Goal: Contribute content: Add original content to the website for others to see

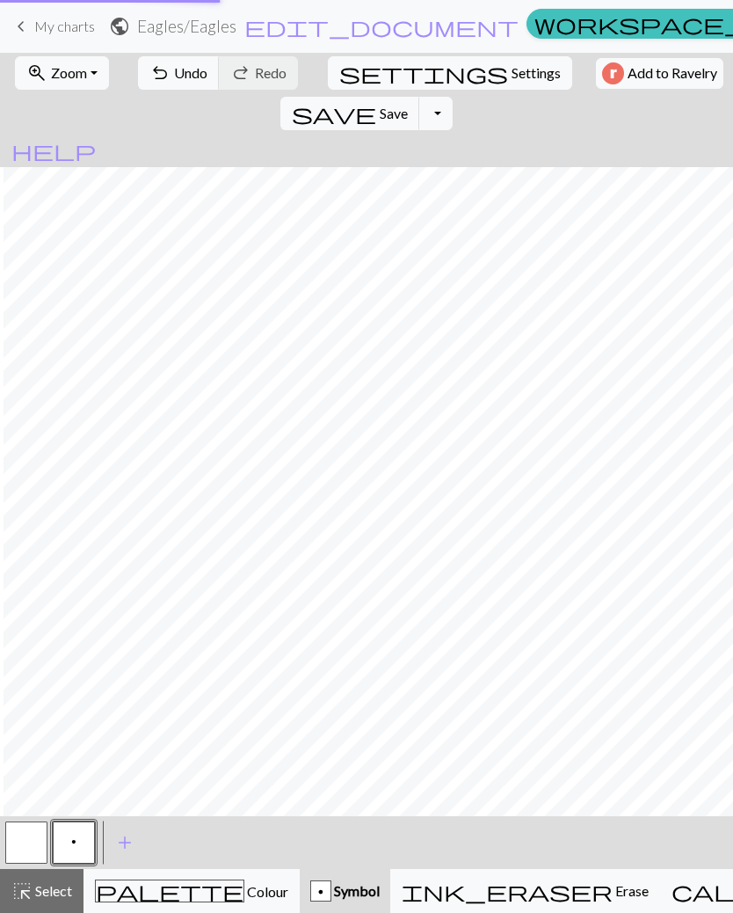
scroll to position [0, 4]
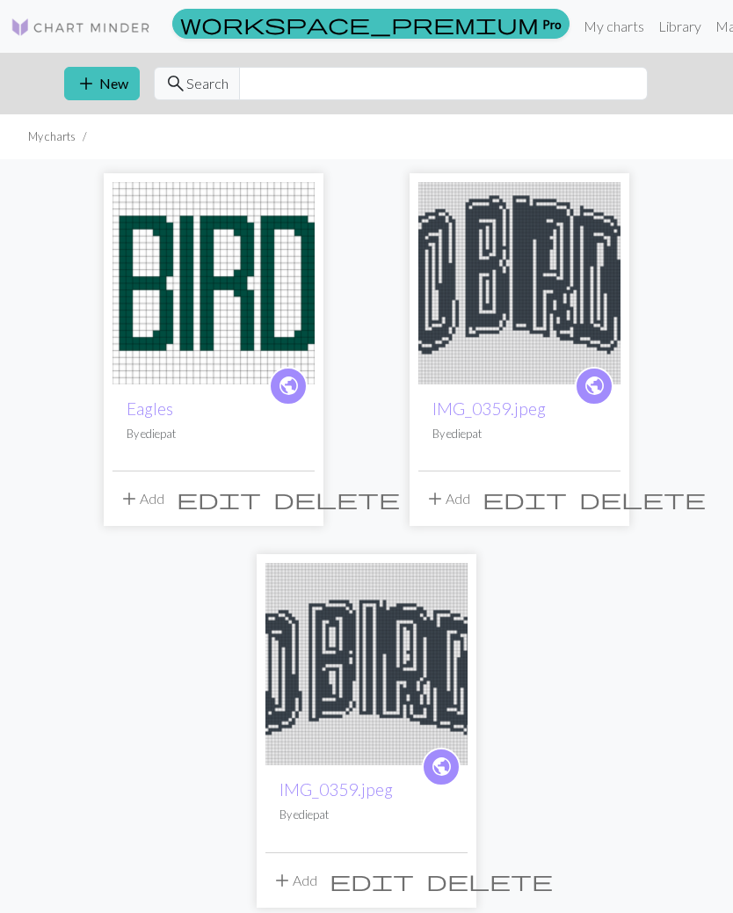
click at [104, 73] on button "add New" at bounding box center [102, 83] width 76 height 33
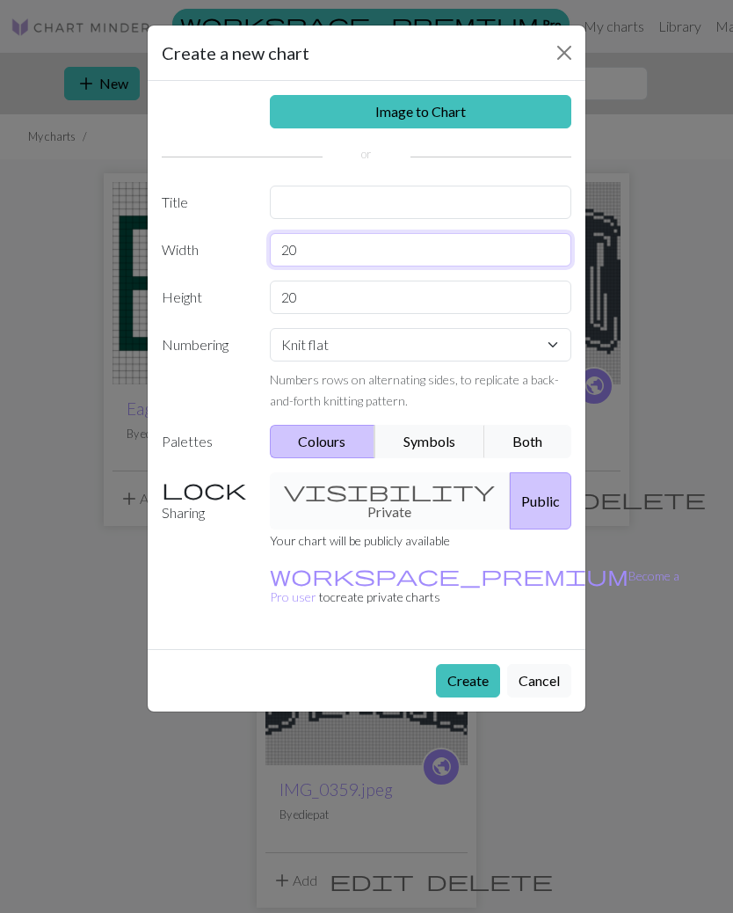
click at [434, 265] on input "20" at bounding box center [421, 249] width 303 height 33
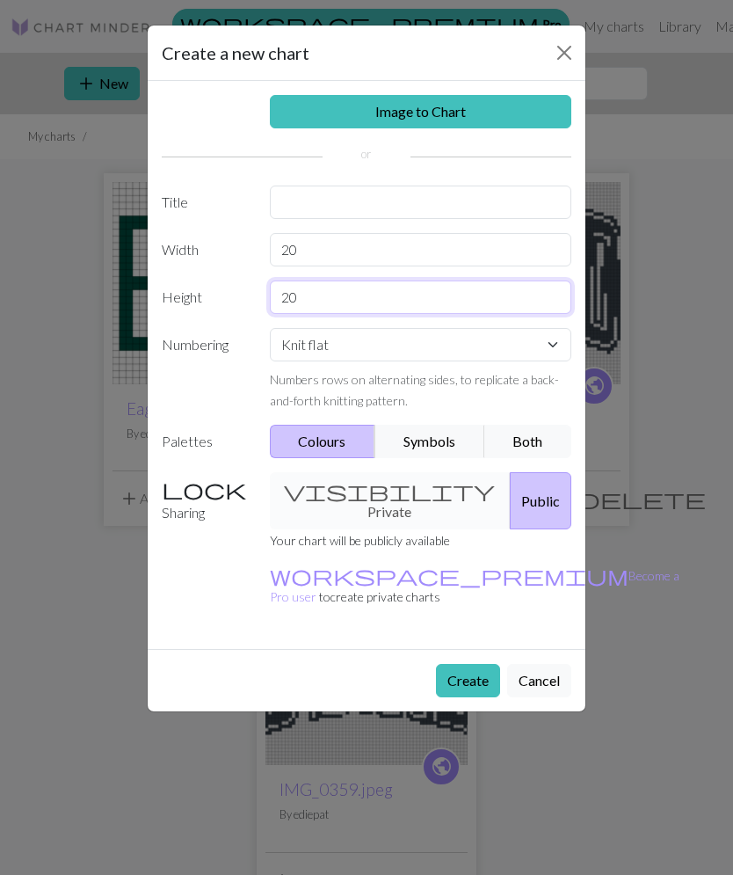
click at [470, 301] on input "20" at bounding box center [421, 297] width 303 height 33
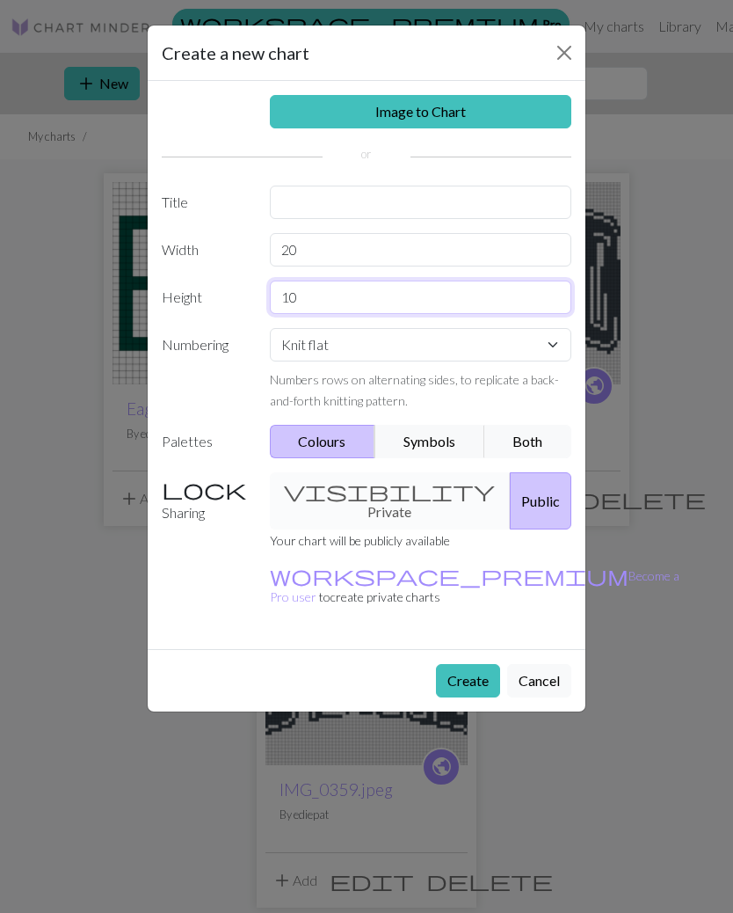
type input "10"
click at [469, 664] on button "Create" at bounding box center [468, 680] width 64 height 33
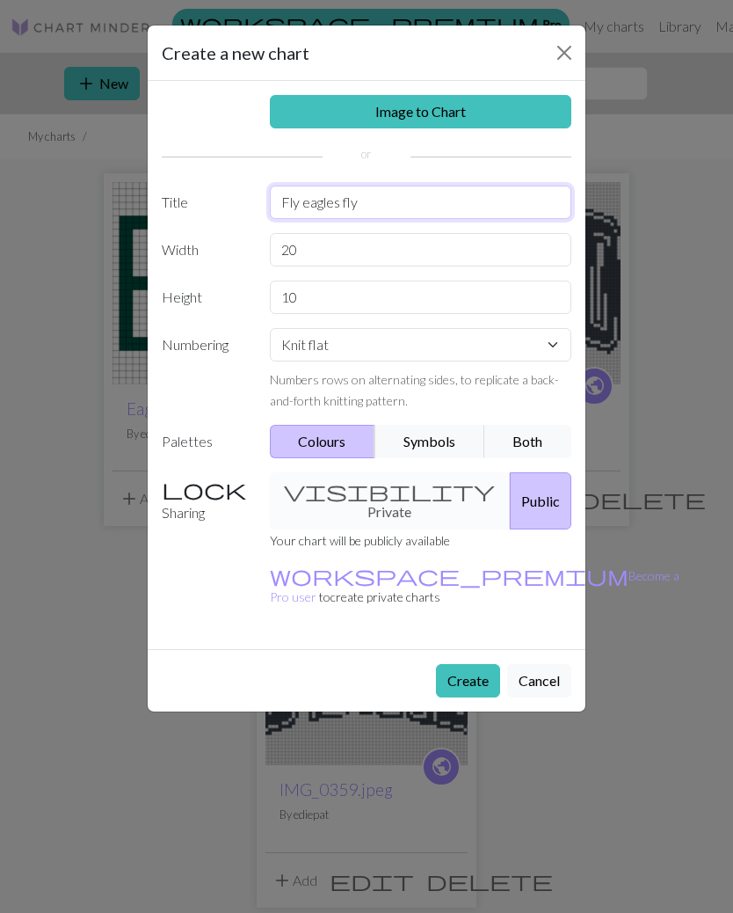
type input "Fly eagles fly"
click at [478, 664] on button "Create" at bounding box center [468, 680] width 64 height 33
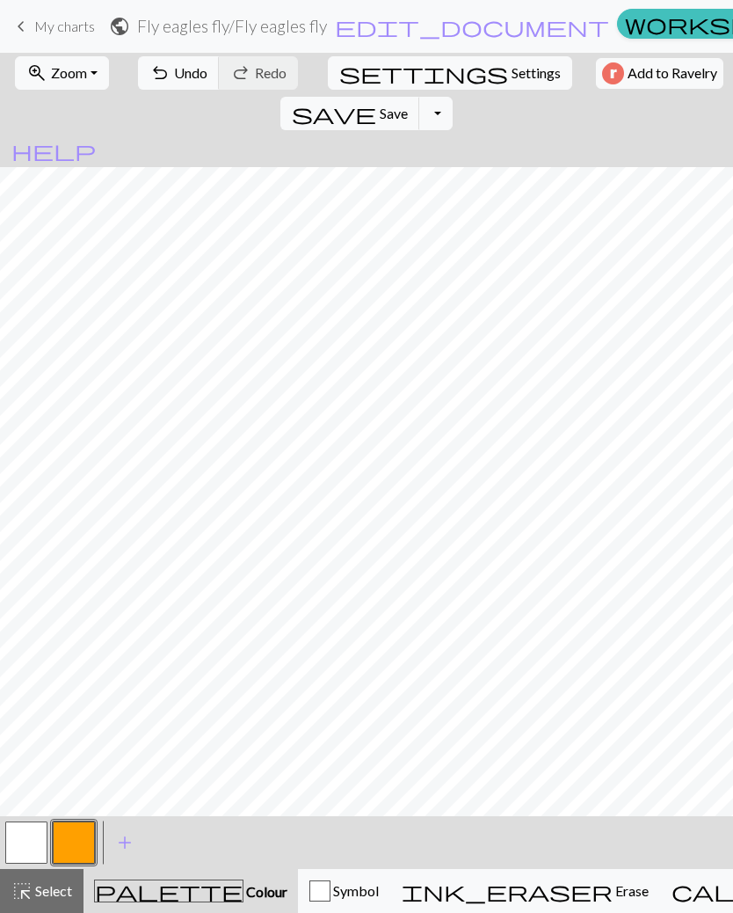
click at [68, 840] on button "button" at bounding box center [74, 842] width 42 height 42
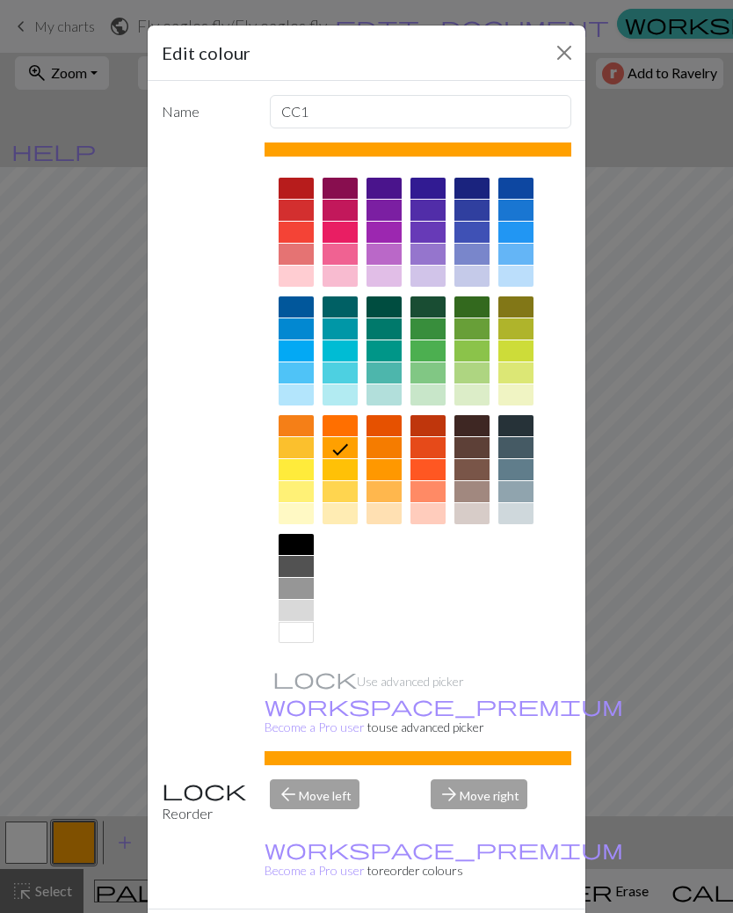
click at [383, 306] on div at bounding box center [384, 306] width 35 height 21
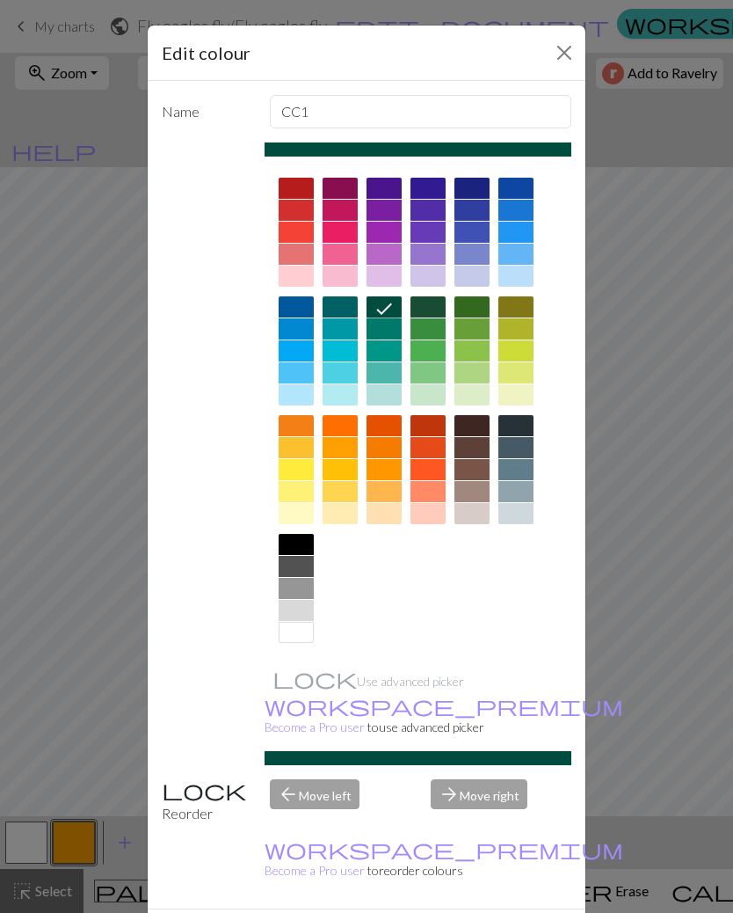
click at [27, 843] on div "Edit colour Name CC1 Use advanced picker workspace_premium Become a Pro user to…" at bounding box center [366, 456] width 733 height 913
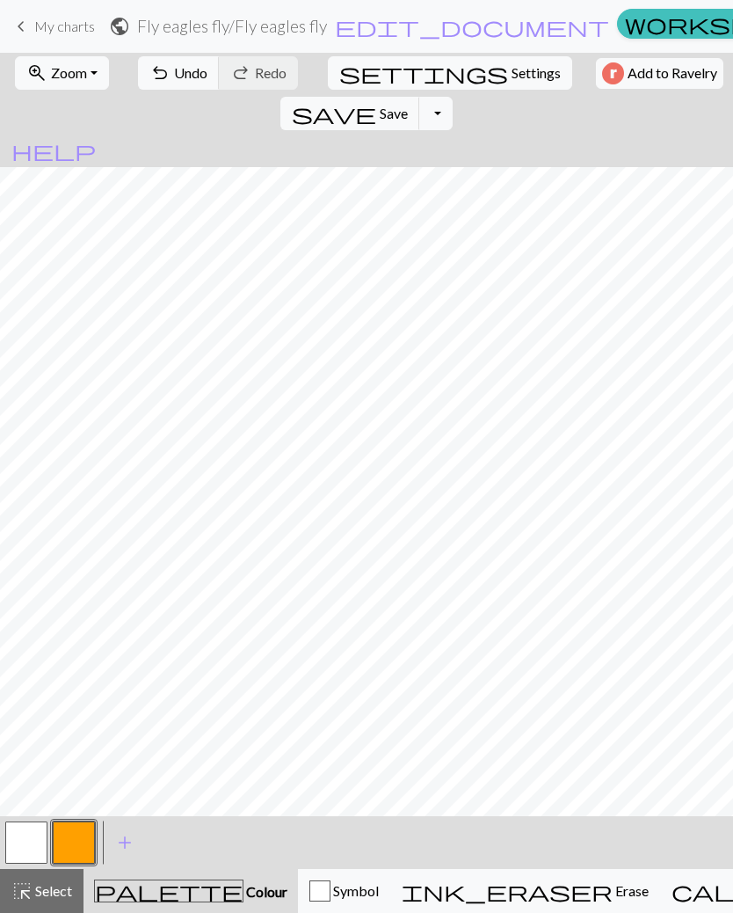
click at [26, 847] on button "button" at bounding box center [26, 842] width 42 height 42
click at [69, 843] on button "button" at bounding box center [74, 842] width 42 height 42
click at [85, 841] on button "button" at bounding box center [74, 842] width 42 height 42
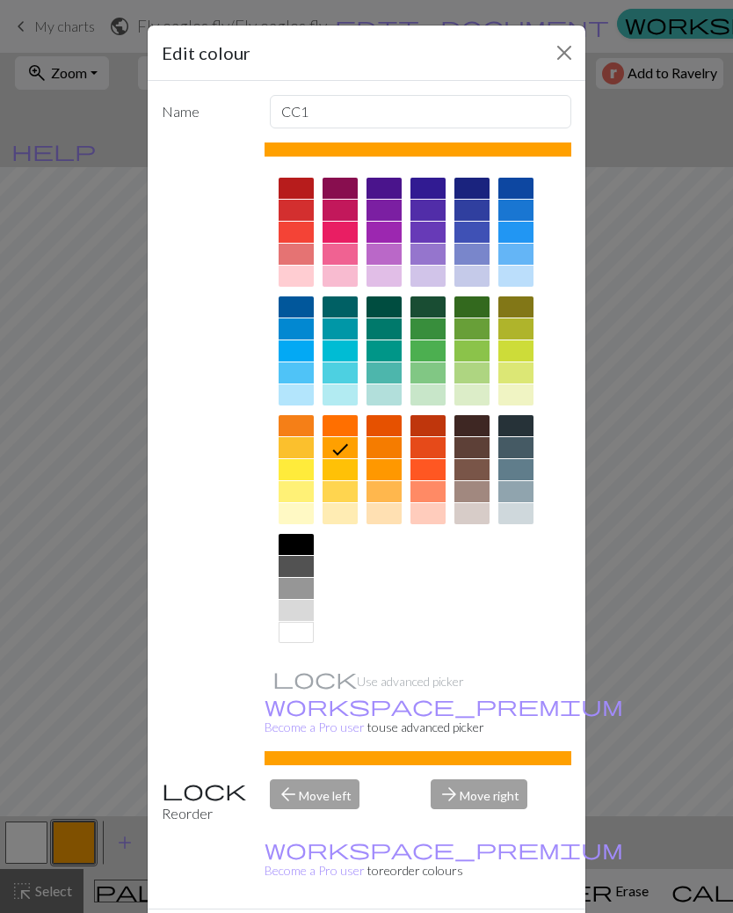
click at [383, 310] on div at bounding box center [384, 306] width 35 height 21
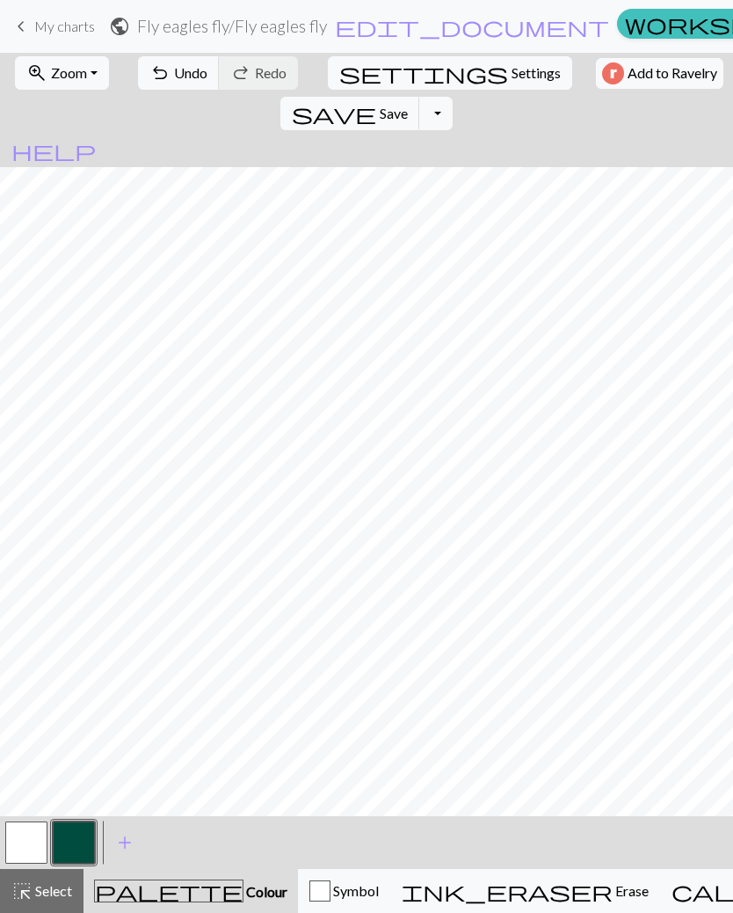
click at [42, 839] on button "button" at bounding box center [26, 842] width 42 height 42
click at [86, 821] on button "button" at bounding box center [74, 842] width 42 height 42
click at [174, 74] on span "Undo" at bounding box center [190, 72] width 33 height 17
click at [84, 841] on button "button" at bounding box center [74, 842] width 42 height 42
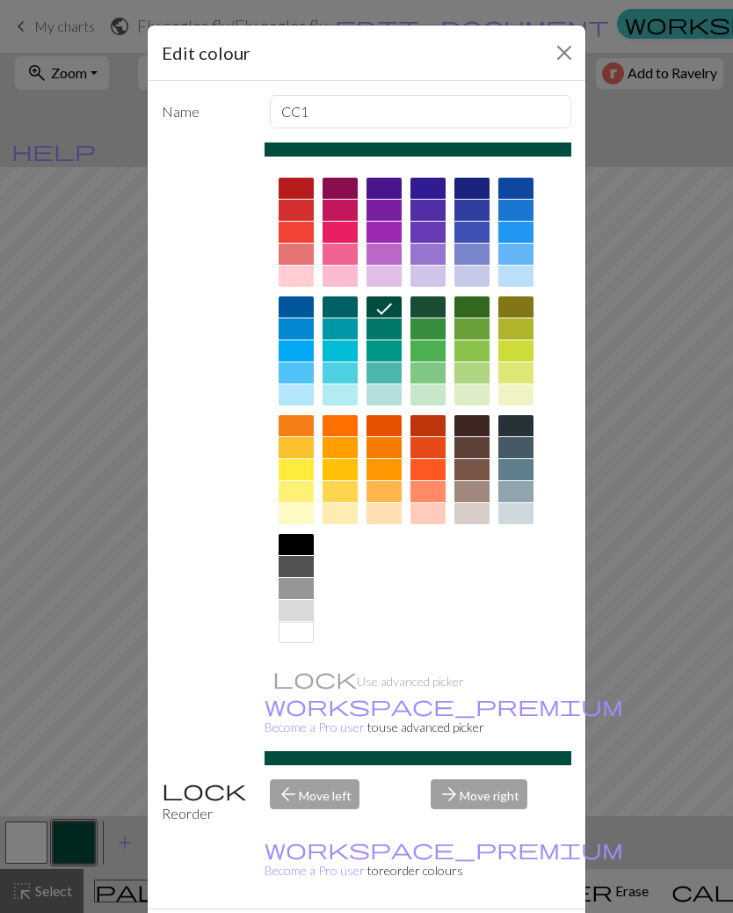
click at [565, 62] on button "Close" at bounding box center [565, 53] width 28 height 28
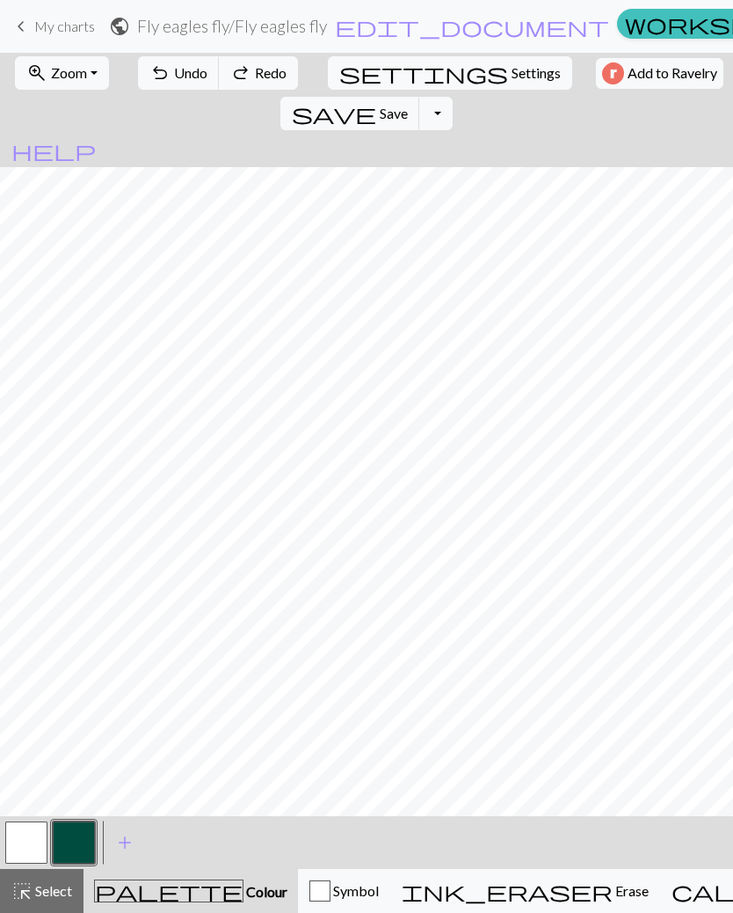
click at [512, 77] on span "Settings" at bounding box center [536, 72] width 49 height 21
select select "aran"
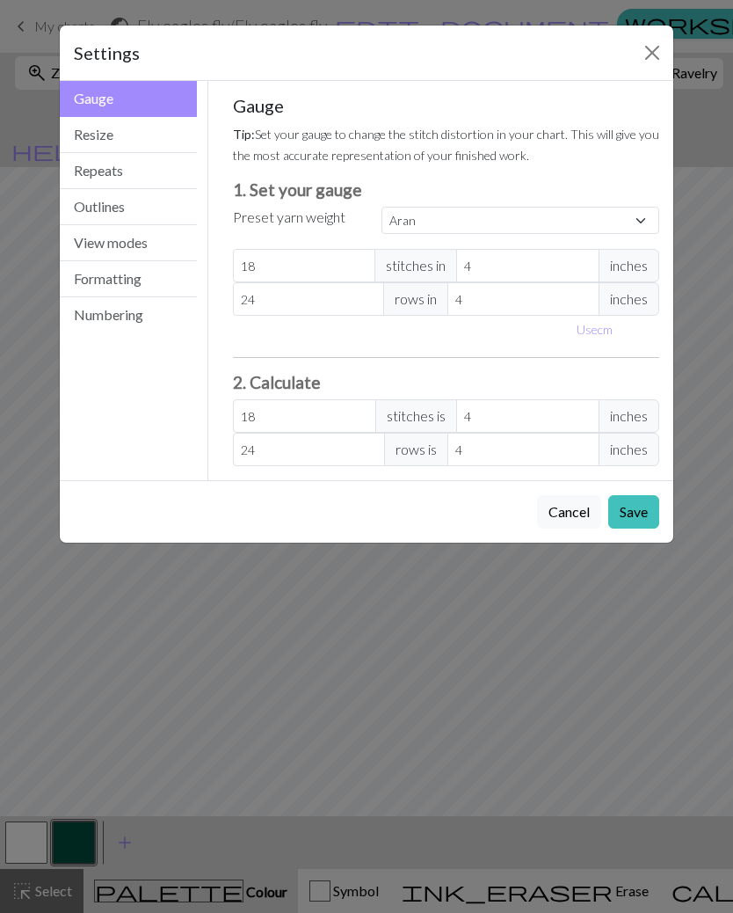
click at [496, 637] on div "Settings Gauge Gauge Resize Repeats Outlines View modes Formatting Numbering Ga…" at bounding box center [366, 456] width 733 height 913
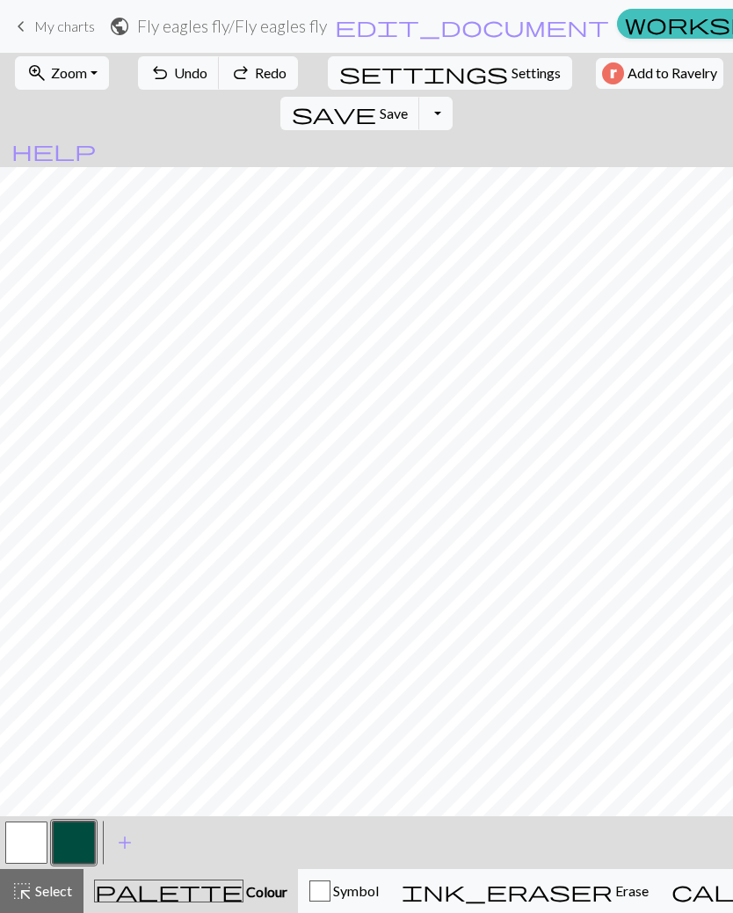
click at [20, 847] on button "button" at bounding box center [26, 842] width 42 height 42
click at [70, 842] on button "button" at bounding box center [74, 842] width 42 height 42
click at [34, 840] on button "button" at bounding box center [26, 842] width 42 height 42
click at [174, 77] on span "Undo" at bounding box center [190, 72] width 33 height 17
click at [26, 25] on span "keyboard_arrow_left" at bounding box center [21, 26] width 21 height 25
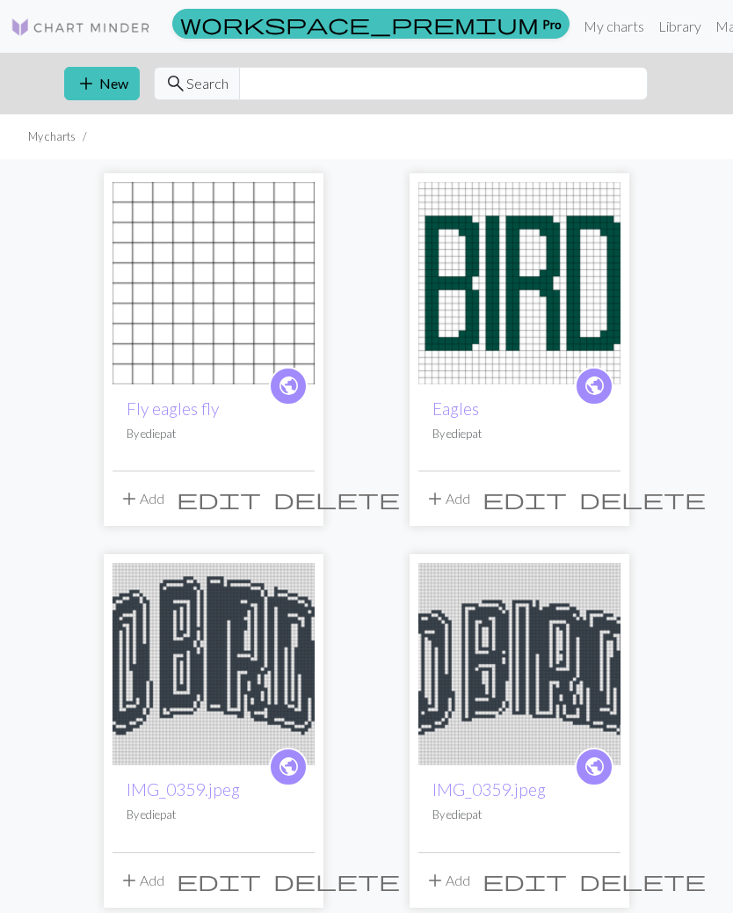
click at [274, 266] on img at bounding box center [214, 283] width 202 height 202
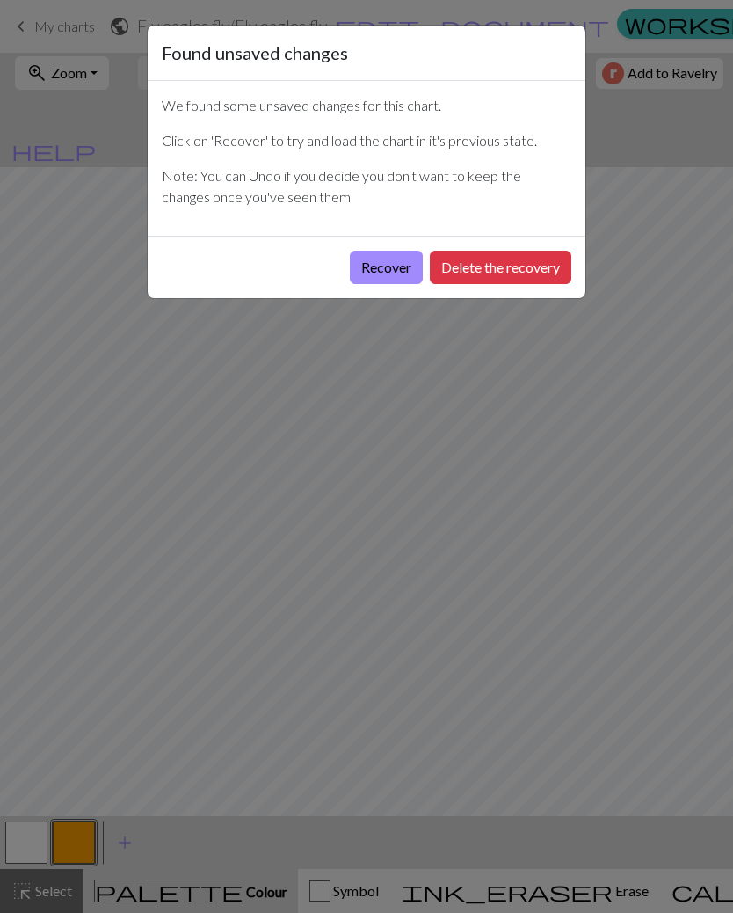
click at [393, 265] on button "Recover" at bounding box center [386, 267] width 73 height 33
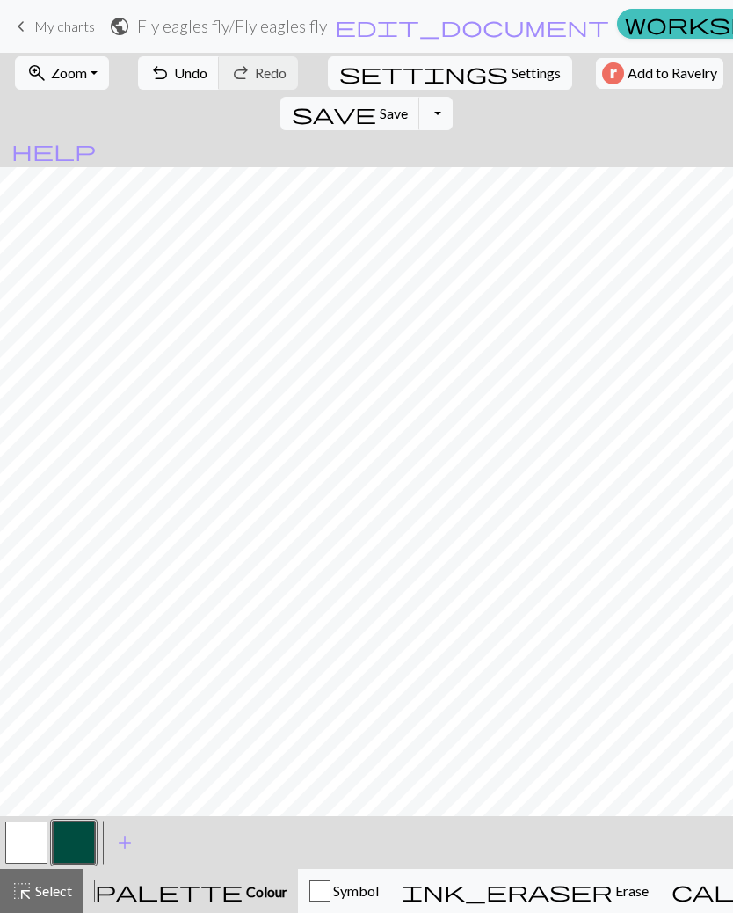
click at [21, 843] on button "button" at bounding box center [26, 842] width 42 height 42
click at [43, 845] on button "button" at bounding box center [26, 842] width 42 height 42
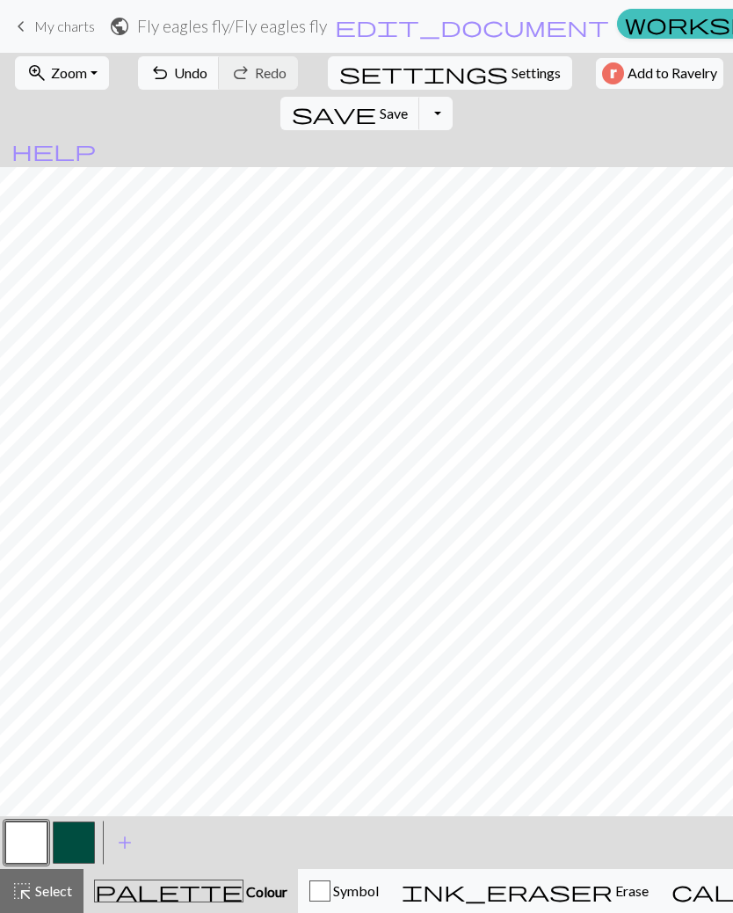
click at [69, 848] on button "button" at bounding box center [74, 842] width 42 height 42
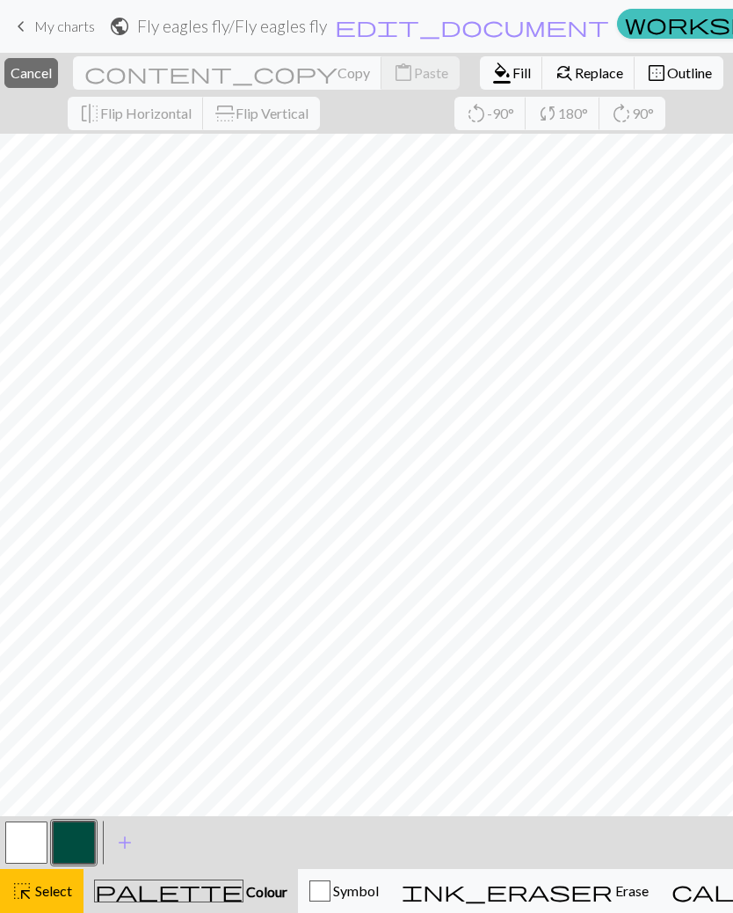
click at [34, 900] on div "highlight_alt Select Select" at bounding box center [41, 890] width 61 height 21
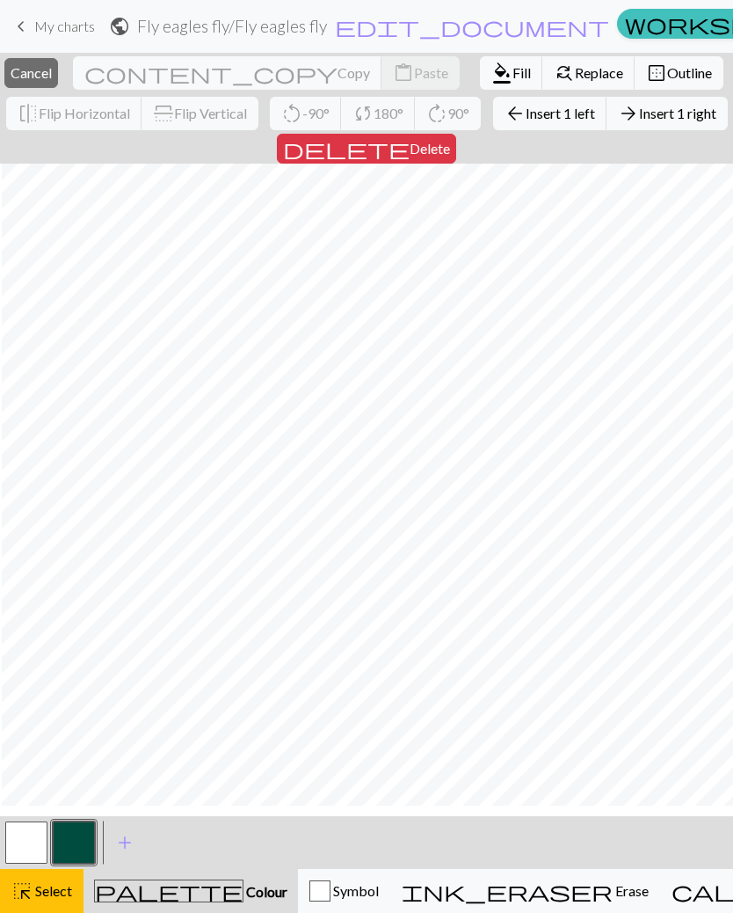
scroll to position [0, 47]
click at [244, 885] on span "Colour" at bounding box center [266, 891] width 44 height 17
click at [19, 843] on button "button" at bounding box center [26, 842] width 42 height 42
click at [23, 848] on button "button" at bounding box center [26, 842] width 42 height 42
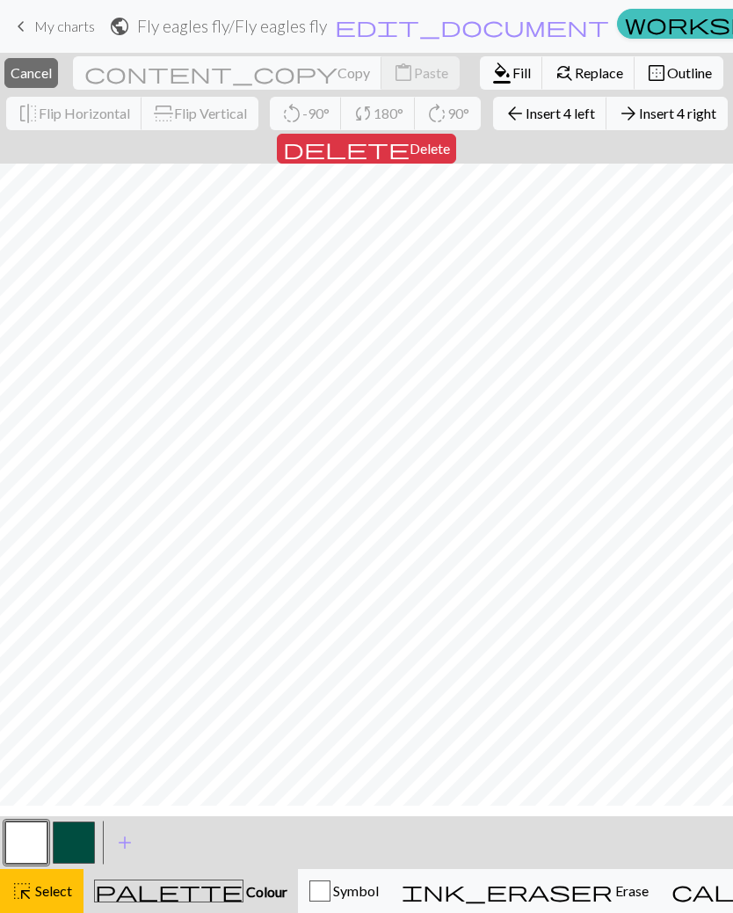
click at [34, 838] on button "button" at bounding box center [26, 842] width 42 height 42
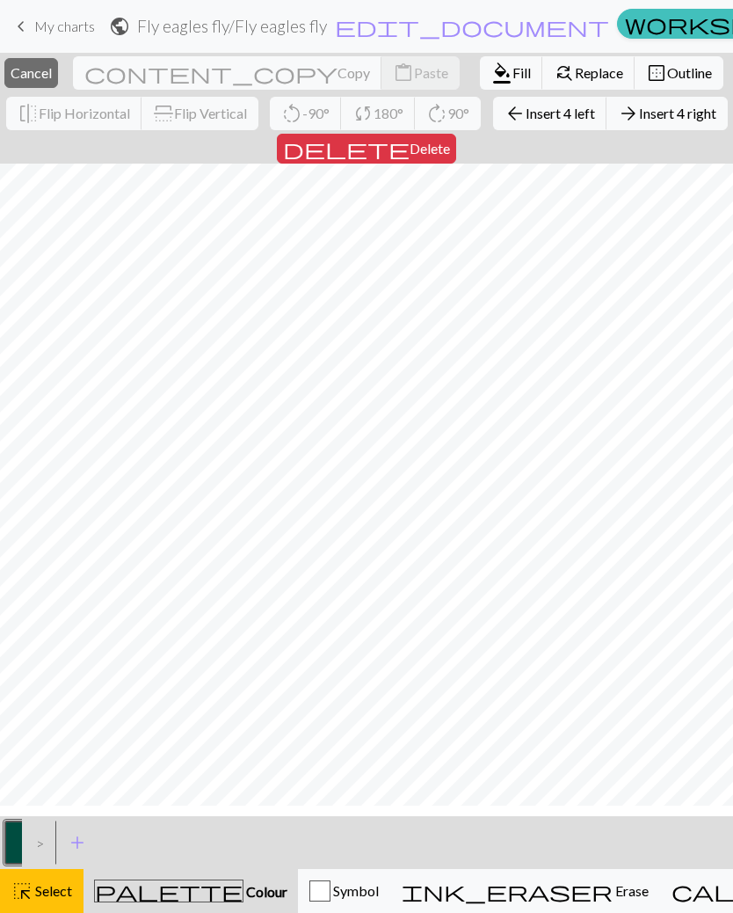
click at [58, 886] on span "Select" at bounding box center [53, 890] width 40 height 17
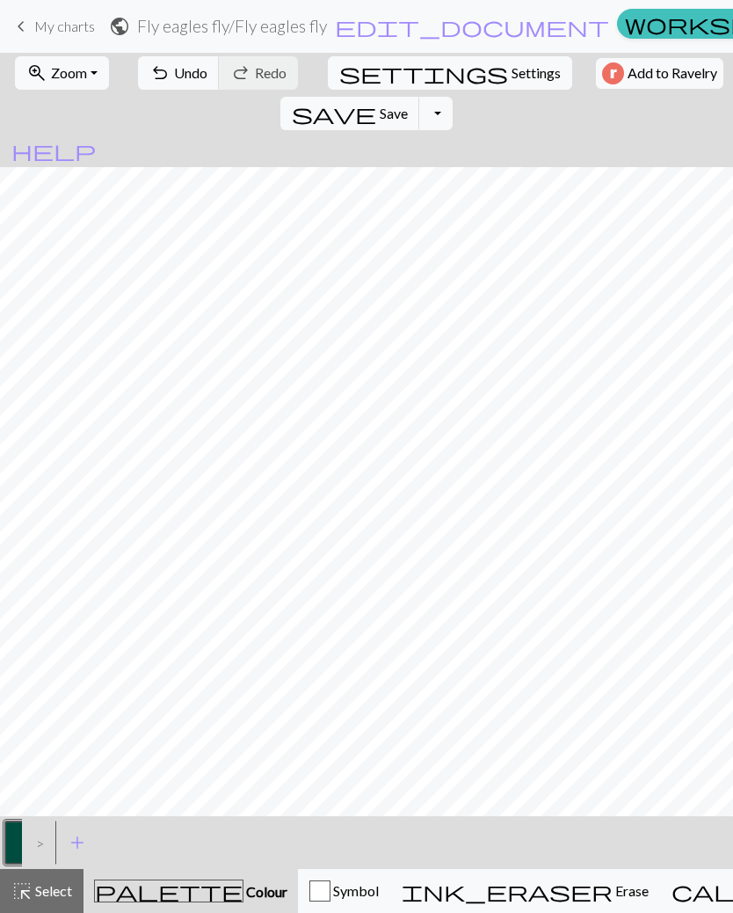
click at [45, 841] on div ">" at bounding box center [36, 842] width 28 height 47
click at [36, 847] on div ">" at bounding box center [36, 842] width 28 height 47
click at [84, 844] on span "add" at bounding box center [77, 842] width 21 height 25
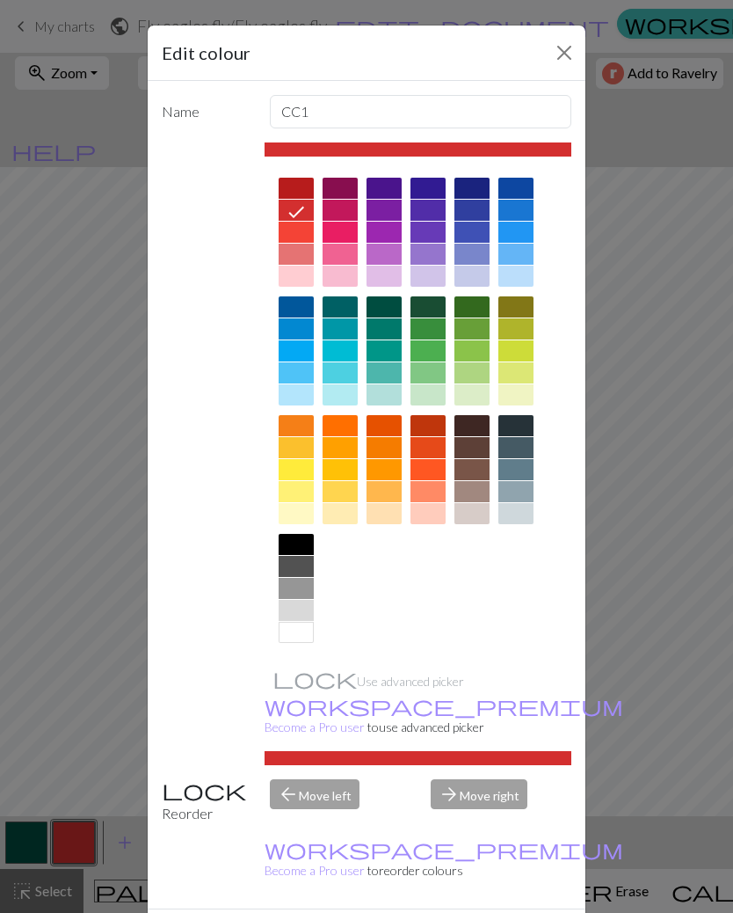
click at [292, 630] on div at bounding box center [296, 632] width 35 height 21
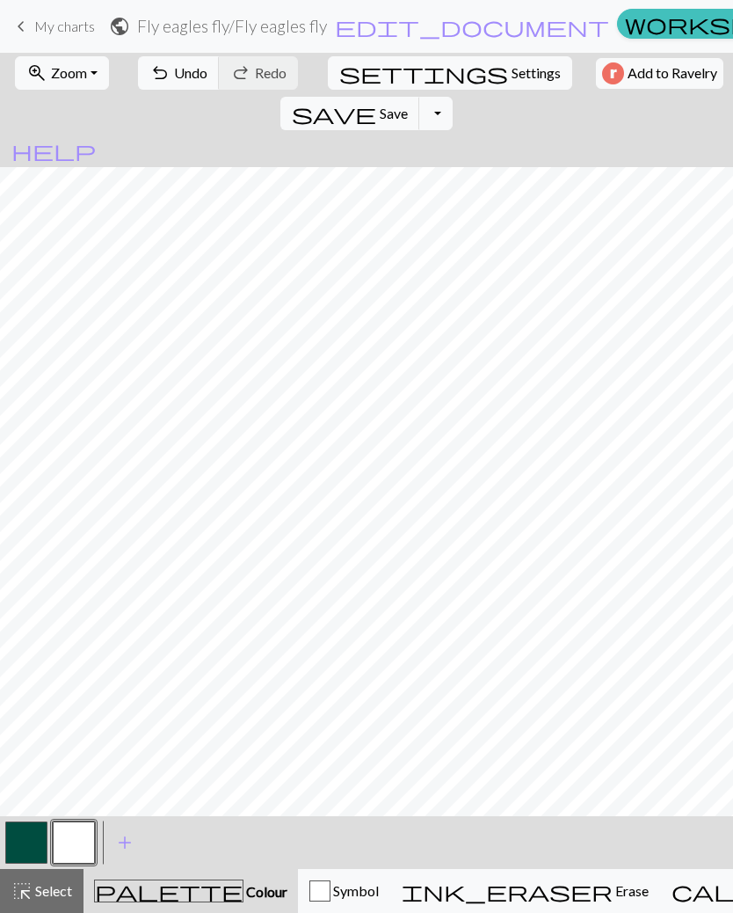
scroll to position [0, 0]
click at [24, 835] on button "button" at bounding box center [26, 842] width 42 height 42
click at [41, 40] on link "keyboard_arrow_left My charts" at bounding box center [53, 26] width 84 height 30
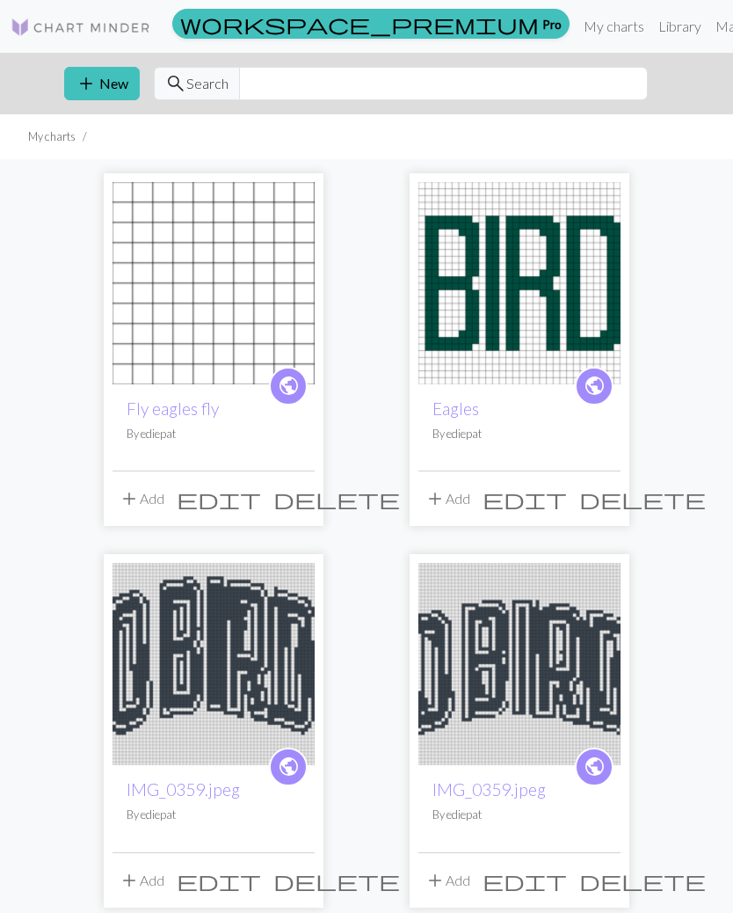
click at [301, 505] on span "delete" at bounding box center [337, 498] width 127 height 25
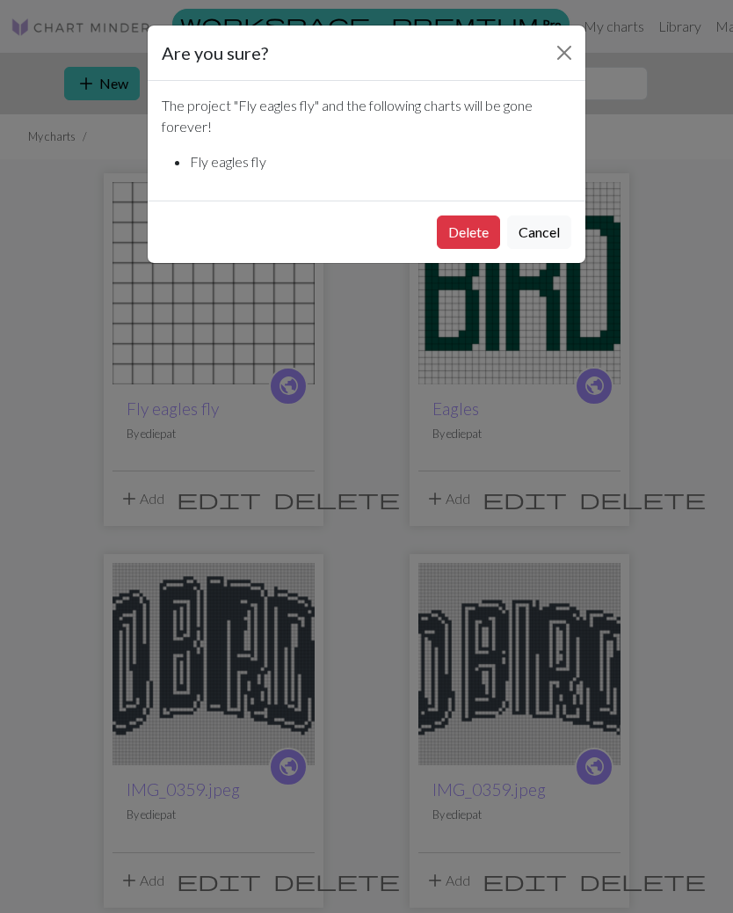
click at [465, 243] on button "Delete" at bounding box center [468, 231] width 63 height 33
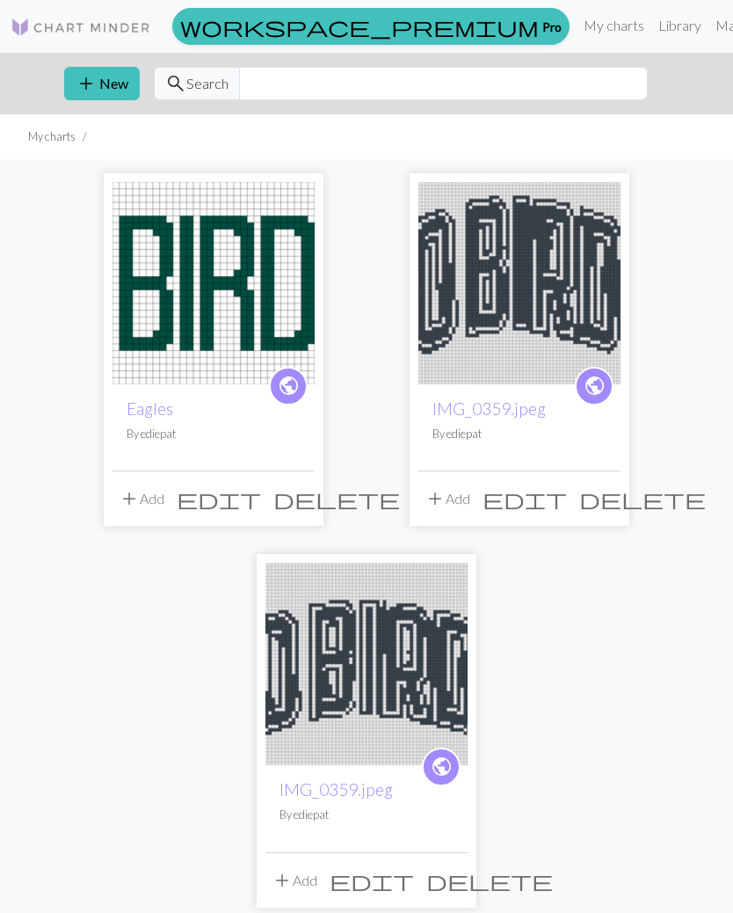
click at [471, 232] on img at bounding box center [520, 283] width 202 height 202
